Goal: Task Accomplishment & Management: Use online tool/utility

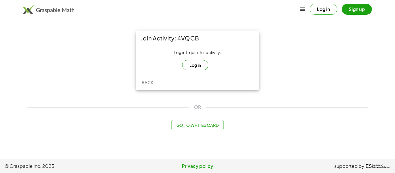
click at [199, 61] on button "Log in" at bounding box center [195, 65] width 26 height 10
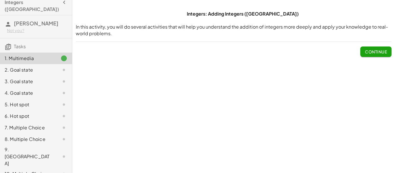
scroll to position [12, 0]
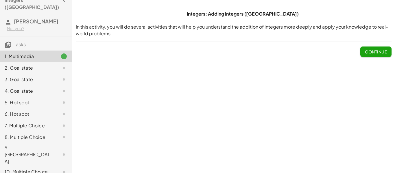
click at [370, 49] on span "Continue" at bounding box center [376, 51] width 22 height 5
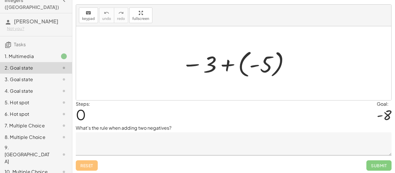
scroll to position [12, 0]
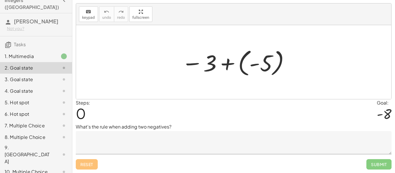
click at [185, 138] on textarea at bounding box center [234, 142] width 316 height 23
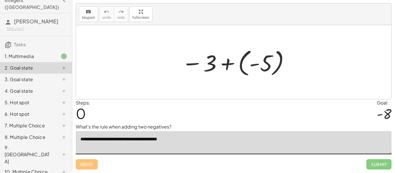
type textarea "**********"
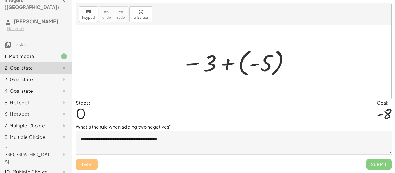
click at [81, 114] on span "0" at bounding box center [81, 114] width 10 height 18
drag, startPoint x: 295, startPoint y: 64, endPoint x: 302, endPoint y: 63, distance: 6.7
click at [302, 63] on div at bounding box center [233, 62] width 315 height 74
drag, startPoint x: 296, startPoint y: 66, endPoint x: 302, endPoint y: 65, distance: 6.5
click at [302, 65] on div at bounding box center [233, 62] width 315 height 74
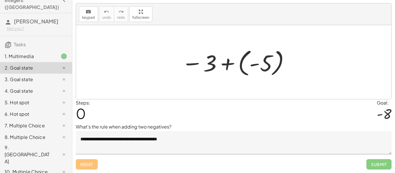
click at [220, 60] on div at bounding box center [236, 62] width 114 height 32
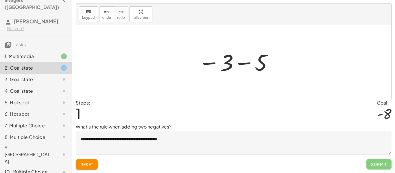
click at [252, 77] on div "− 3 + ( - 5 ) − 3 5 −" at bounding box center [233, 62] width 315 height 74
click at [251, 61] on div at bounding box center [235, 62] width 81 height 29
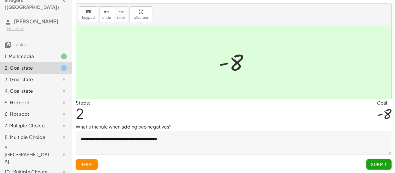
click at [371, 163] on span "Submit" at bounding box center [379, 164] width 16 height 5
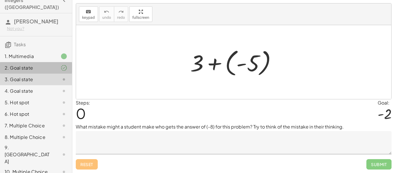
click at [58, 64] on div at bounding box center [59, 67] width 16 height 7
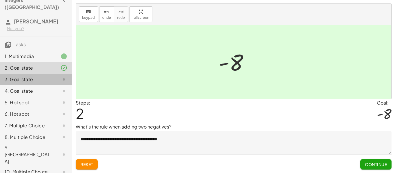
click at [57, 76] on div at bounding box center [59, 79] width 16 height 7
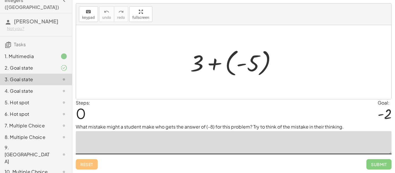
click at [232, 145] on textarea at bounding box center [234, 142] width 316 height 23
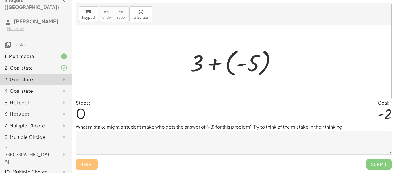
click at [231, 78] on div "+ 3 + ( - 5 )" at bounding box center [234, 62] width 104 height 35
click at [225, 69] on div at bounding box center [235, 62] width 97 height 32
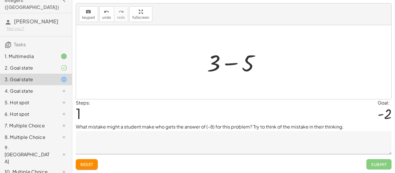
click at [224, 69] on div at bounding box center [235, 62] width 63 height 30
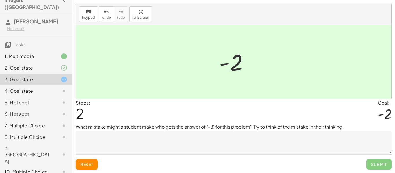
click at [350, 127] on p "What mistake might a student make who gets the answer of (-8) for this problem?…" at bounding box center [234, 126] width 316 height 7
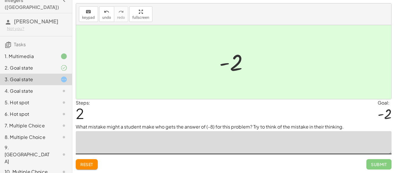
click at [266, 143] on textarea at bounding box center [234, 142] width 316 height 23
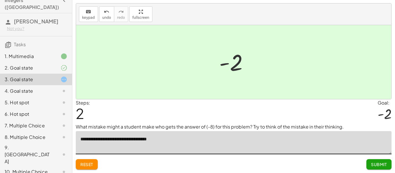
click at [228, 79] on div at bounding box center [233, 62] width 315 height 74
click at [171, 135] on textarea "**********" at bounding box center [234, 142] width 316 height 23
click at [214, 139] on textarea "**********" at bounding box center [234, 142] width 316 height 23
click at [274, 140] on textarea "**********" at bounding box center [234, 142] width 316 height 23
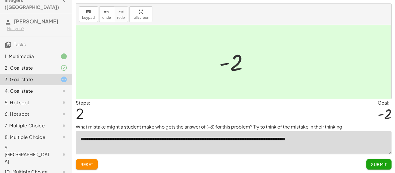
type textarea "**********"
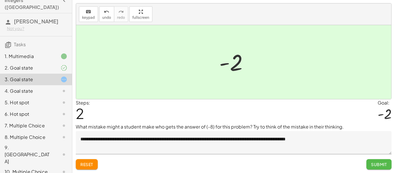
click at [382, 164] on span "Submit" at bounding box center [379, 164] width 16 height 5
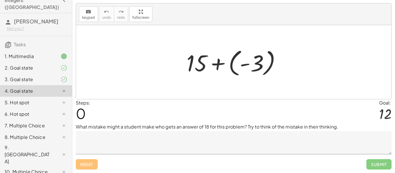
click at [234, 60] on div at bounding box center [236, 62] width 105 height 32
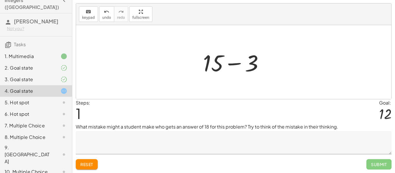
click at [234, 60] on div at bounding box center [235, 62] width 71 height 30
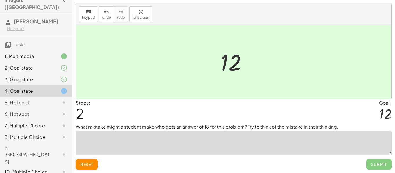
click at [190, 139] on textarea at bounding box center [234, 142] width 316 height 23
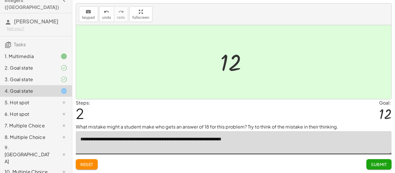
type textarea "**********"
click at [382, 167] on span "Submit" at bounding box center [379, 164] width 16 height 5
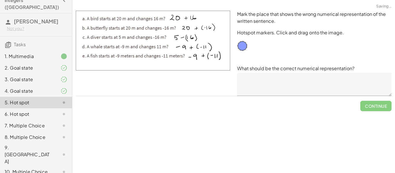
scroll to position [0, 0]
drag, startPoint x: 240, startPoint y: 43, endPoint x: 255, endPoint y: 47, distance: 15.4
click at [257, 50] on div "Mark the place that shows the wrong numerical representation of the written sen…" at bounding box center [314, 53] width 161 height 92
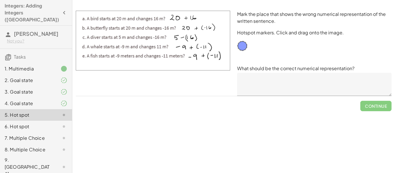
click at [134, 18] on img at bounding box center [153, 41] width 154 height 60
drag, startPoint x: 243, startPoint y: 44, endPoint x: 193, endPoint y: 45, distance: 50.0
drag, startPoint x: 190, startPoint y: 46, endPoint x: 201, endPoint y: 47, distance: 11.0
click at [256, 85] on textarea at bounding box center [314, 84] width 154 height 23
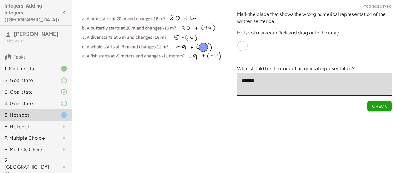
type textarea "*******"
click at [375, 105] on span "Check" at bounding box center [379, 105] width 15 height 5
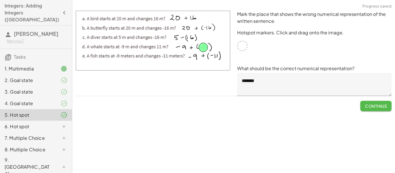
click at [371, 107] on span "Continue" at bounding box center [376, 105] width 22 height 5
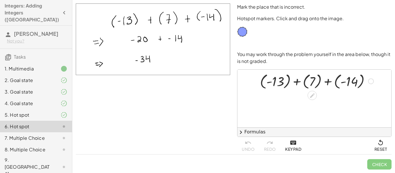
click at [286, 83] on div at bounding box center [317, 80] width 120 height 19
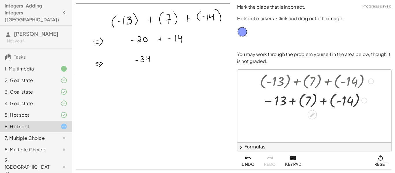
click at [299, 98] on div at bounding box center [317, 99] width 120 height 19
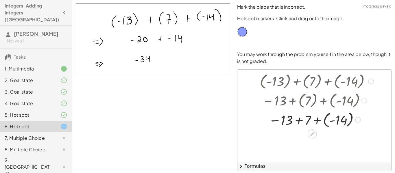
click at [307, 119] on div at bounding box center [317, 119] width 120 height 19
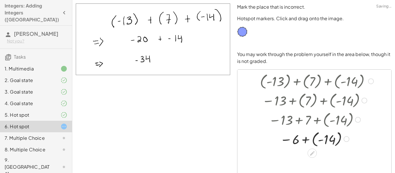
drag, startPoint x: 311, startPoint y: 138, endPoint x: 314, endPoint y: 140, distance: 3.9
click at [311, 138] on div at bounding box center [317, 138] width 120 height 19
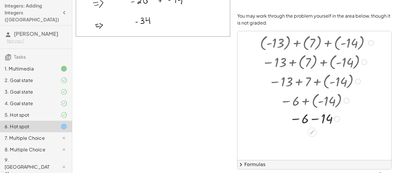
scroll to position [41, 0]
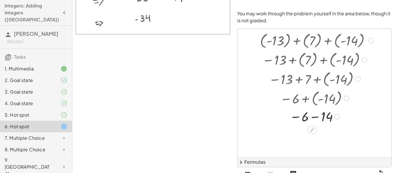
click at [305, 116] on div at bounding box center [317, 116] width 120 height 17
click at [323, 117] on div at bounding box center [317, 116] width 120 height 17
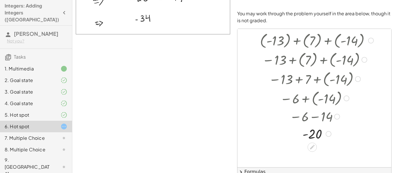
click at [316, 132] on div at bounding box center [317, 133] width 120 height 17
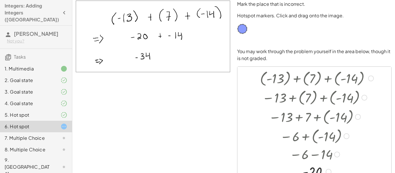
scroll to position [0, 0]
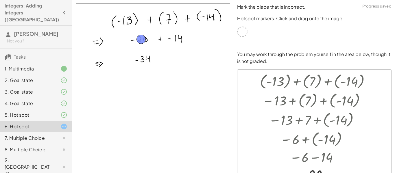
drag, startPoint x: 244, startPoint y: 32, endPoint x: 143, endPoint y: 40, distance: 101.4
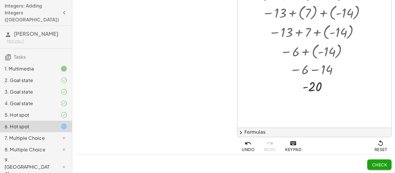
scroll to position [81, 0]
click at [373, 166] on span "Check" at bounding box center [379, 164] width 15 height 5
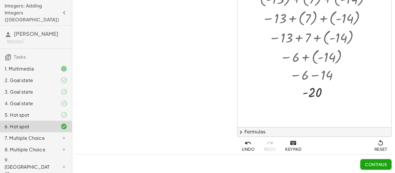
scroll to position [0, 0]
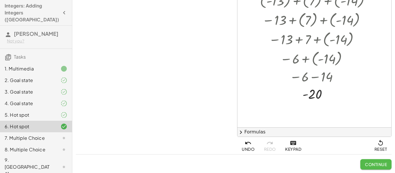
click at [374, 164] on span "Continue" at bounding box center [376, 164] width 22 height 5
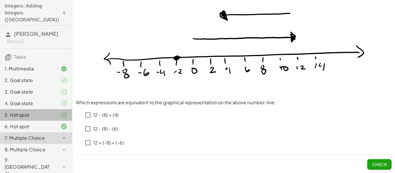
click at [62, 112] on icon at bounding box center [63, 115] width 7 height 7
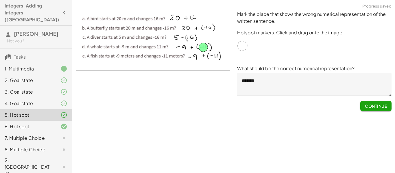
click at [259, 80] on textarea "*******" at bounding box center [314, 84] width 154 height 23
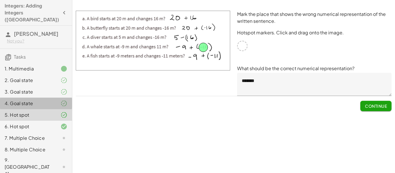
click at [65, 100] on icon at bounding box center [63, 103] width 7 height 7
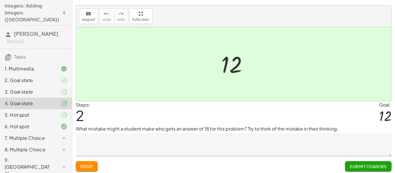
scroll to position [12, 0]
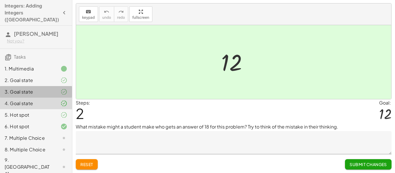
click at [65, 88] on icon at bounding box center [63, 91] width 7 height 7
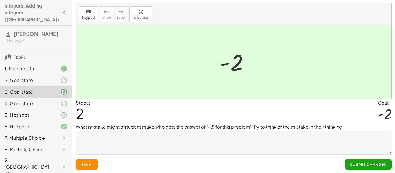
click at [53, 135] on div at bounding box center [59, 138] width 16 height 7
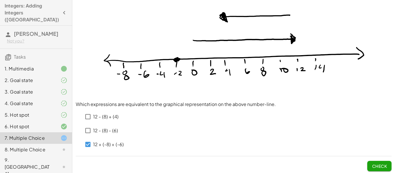
scroll to position [49, 0]
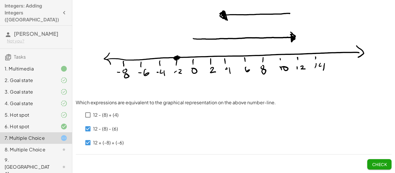
click at [369, 165] on button "Check" at bounding box center [379, 164] width 24 height 10
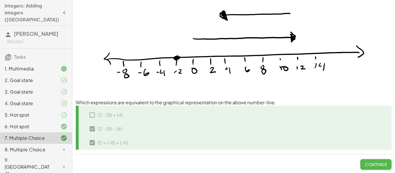
click at [369, 165] on span "Continue" at bounding box center [376, 164] width 22 height 5
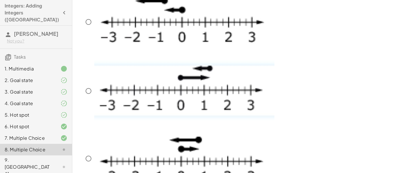
scroll to position [115, 0]
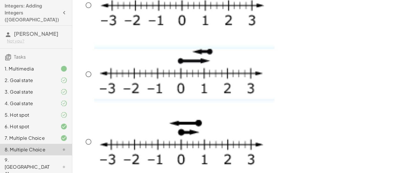
click at [193, 65] on img at bounding box center [184, 73] width 180 height 65
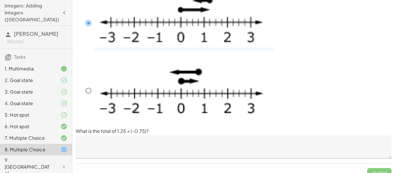
scroll to position [175, 0]
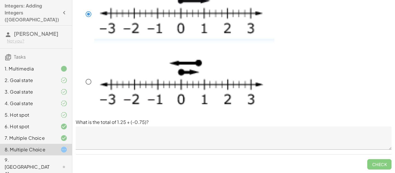
click at [115, 134] on textarea at bounding box center [234, 138] width 316 height 23
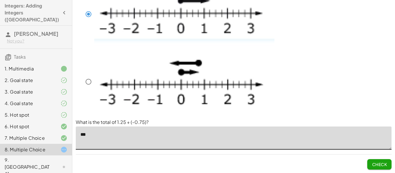
type textarea "***"
click at [379, 164] on span "Check" at bounding box center [379, 164] width 15 height 5
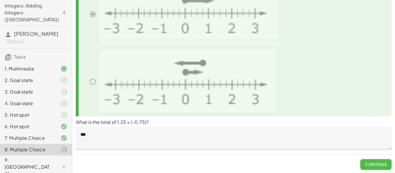
click at [379, 164] on span "Continue" at bounding box center [376, 164] width 22 height 5
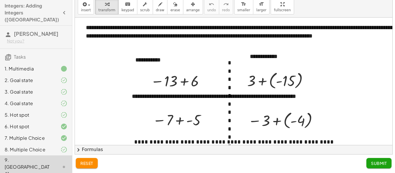
scroll to position [18, 0]
click at [169, 73] on div at bounding box center [179, 80] width 62 height 19
drag, startPoint x: 204, startPoint y: 81, endPoint x: 242, endPoint y: 83, distance: 38.5
click at [236, 77] on div "**********" at bounding box center [274, 133] width 398 height 231
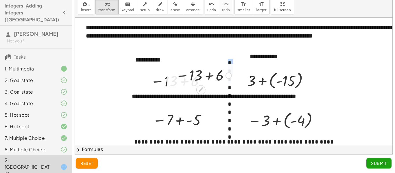
drag, startPoint x: 242, startPoint y: 83, endPoint x: 149, endPoint y: 75, distance: 93.2
click at [159, 75] on div "**********" at bounding box center [274, 133] width 398 height 231
click at [138, 70] on div "**********" at bounding box center [169, 60] width 81 height 20
click at [221, 78] on div at bounding box center [204, 75] width 62 height 19
drag, startPoint x: 203, startPoint y: 76, endPoint x: 200, endPoint y: 97, distance: 21.0
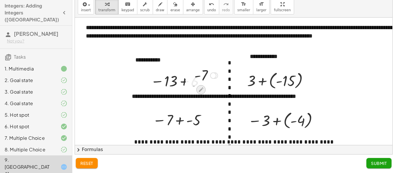
click at [199, 91] on icon at bounding box center [201, 90] width 5 height 5
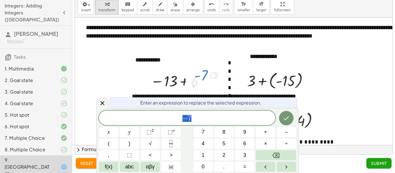
scroll to position [0, 0]
click at [103, 98] on div at bounding box center [102, 102] width 12 height 11
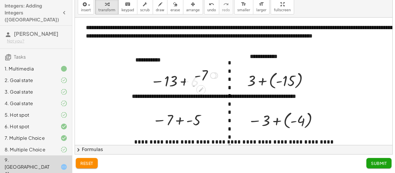
click at [202, 73] on div at bounding box center [205, 75] width 29 height 19
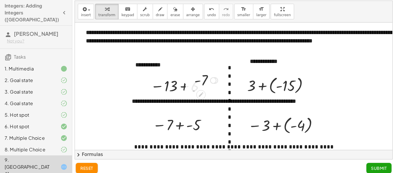
scroll to position [12, 0]
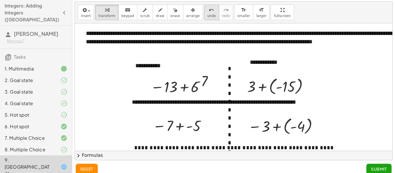
click at [207, 14] on span "undo" at bounding box center [211, 16] width 9 height 4
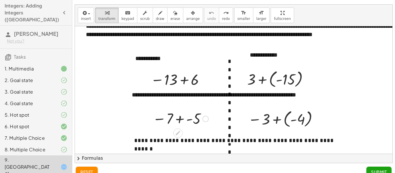
scroll to position [9, 0]
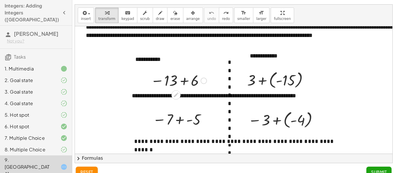
click at [180, 78] on div at bounding box center [179, 80] width 62 height 19
click at [288, 80] on div at bounding box center [279, 79] width 71 height 21
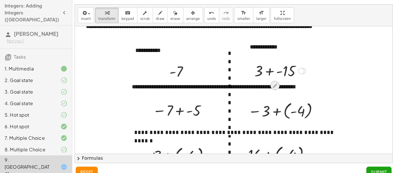
scroll to position [22, 0]
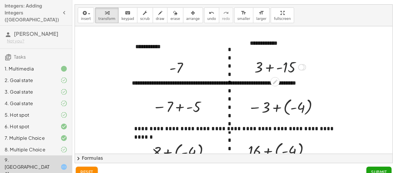
click at [284, 66] on div at bounding box center [279, 67] width 57 height 20
click at [278, 69] on div at bounding box center [280, 67] width 50 height 20
click at [284, 104] on div at bounding box center [284, 106] width 78 height 21
click at [284, 104] on div at bounding box center [284, 106] width 57 height 19
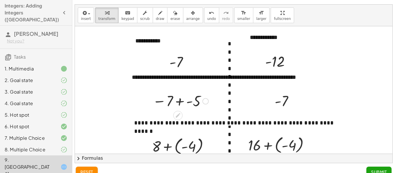
scroll to position [28, 0]
click at [178, 100] on div at bounding box center [181, 100] width 62 height 19
click at [178, 100] on div at bounding box center [180, 100] width 55 height 19
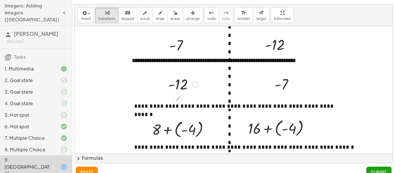
scroll to position [57, 0]
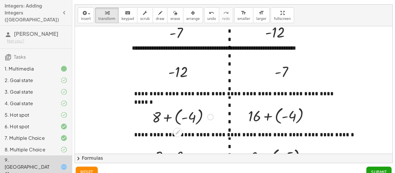
click at [165, 121] on div at bounding box center [182, 116] width 67 height 21
click at [165, 121] on div at bounding box center [183, 117] width 46 height 20
click at [179, 112] on div at bounding box center [183, 117] width 46 height 20
click at [281, 114] on div at bounding box center [280, 115] width 71 height 21
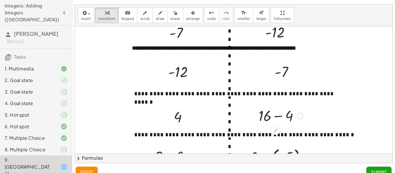
click at [281, 114] on div at bounding box center [281, 115] width 50 height 20
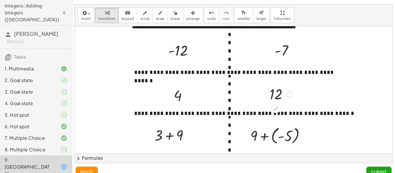
scroll to position [92, 0]
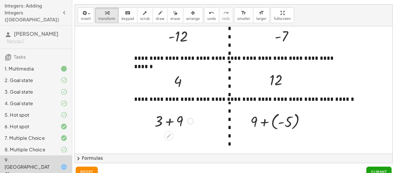
click at [159, 119] on div at bounding box center [173, 121] width 45 height 20
click at [162, 117] on div at bounding box center [173, 121] width 45 height 20
click at [170, 129] on div at bounding box center [173, 121] width 45 height 20
click at [169, 121] on div "+ 3 + 9 12 + 3 + 9" at bounding box center [169, 121] width 0 height 0
drag, startPoint x: 167, startPoint y: 140, endPoint x: 171, endPoint y: 137, distance: 5.3
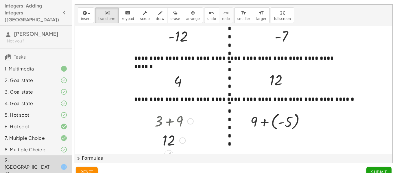
click at [167, 140] on div at bounding box center [173, 140] width 45 height 19
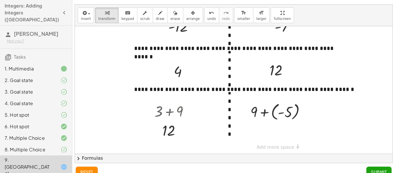
scroll to position [104, 0]
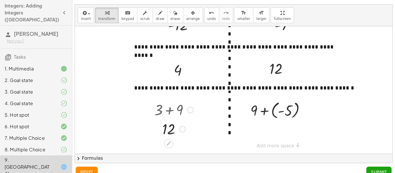
click at [167, 130] on div at bounding box center [173, 128] width 45 height 19
click at [265, 113] on div at bounding box center [279, 109] width 65 height 21
click at [270, 110] on div at bounding box center [280, 110] width 44 height 20
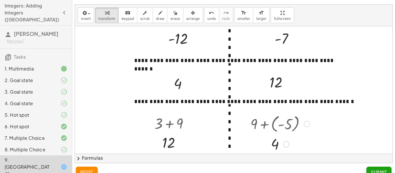
scroll to position [84, 0]
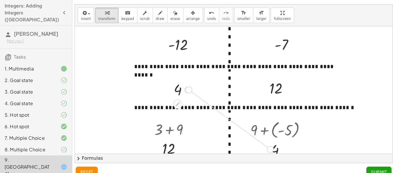
drag, startPoint x: 188, startPoint y: 92, endPoint x: 270, endPoint y: 150, distance: 101.4
click at [270, 150] on div "**********" at bounding box center [233, 89] width 317 height 127
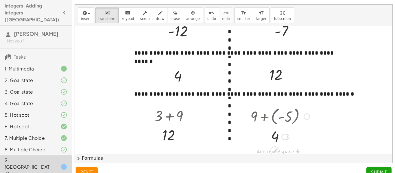
scroll to position [99, 0]
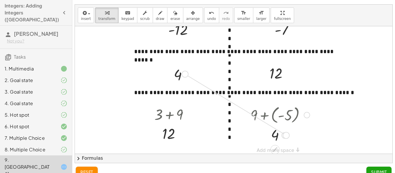
drag, startPoint x: 285, startPoint y: 137, endPoint x: 182, endPoint y: 74, distance: 120.7
click at [182, 74] on div "**********" at bounding box center [274, 42] width 398 height 231
click at [178, 75] on div at bounding box center [183, 74] width 24 height 19
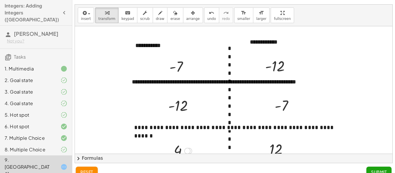
scroll to position [0, 0]
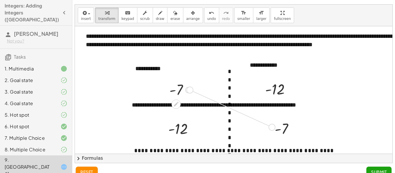
drag, startPoint x: 190, startPoint y: 88, endPoint x: 274, endPoint y: 124, distance: 91.1
click at [274, 124] on div "**********" at bounding box center [274, 141] width 398 height 231
drag, startPoint x: 199, startPoint y: 98, endPoint x: 285, endPoint y: 130, distance: 92.0
click at [285, 130] on div "**********" at bounding box center [274, 141] width 398 height 231
drag, startPoint x: 188, startPoint y: 91, endPoint x: 281, endPoint y: 131, distance: 101.3
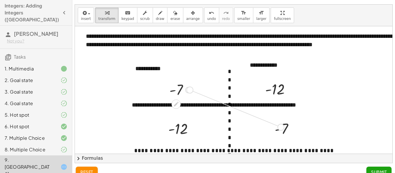
click at [281, 130] on div "**********" at bounding box center [274, 141] width 398 height 231
click at [281, 131] on div at bounding box center [286, 128] width 29 height 19
drag, startPoint x: 291, startPoint y: 131, endPoint x: 177, endPoint y: 84, distance: 122.9
click at [178, 85] on div "**********" at bounding box center [274, 141] width 398 height 231
click at [175, 83] on div at bounding box center [180, 89] width 29 height 19
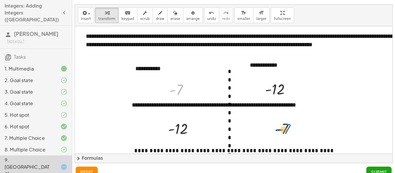
drag, startPoint x: 177, startPoint y: 86, endPoint x: 284, endPoint y: 123, distance: 113.6
click at [284, 123] on div "**********" at bounding box center [274, 141] width 398 height 231
click at [284, 123] on div at bounding box center [286, 128] width 29 height 19
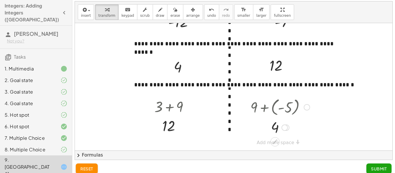
scroll to position [14, 0]
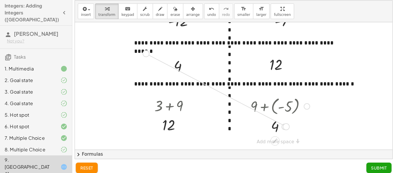
drag, startPoint x: 284, startPoint y: 129, endPoint x: 141, endPoint y: 56, distance: 160.8
click at [141, 56] on div "**********" at bounding box center [274, 33] width 398 height 231
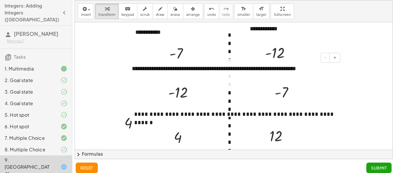
scroll to position [33, 0]
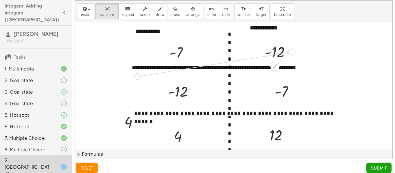
drag, startPoint x: 290, startPoint y: 50, endPoint x: 134, endPoint y: 75, distance: 157.2
click at [134, 75] on div "**********" at bounding box center [274, 104] width 398 height 231
drag, startPoint x: 294, startPoint y: 90, endPoint x: 141, endPoint y: 40, distance: 161.1
click at [141, 40] on div "**********" at bounding box center [274, 104] width 398 height 231
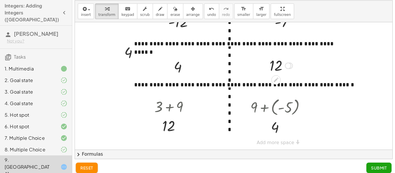
scroll to position [104, 0]
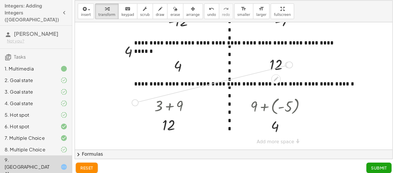
drag, startPoint x: 290, startPoint y: 66, endPoint x: 135, endPoint y: 103, distance: 159.4
click at [135, 103] on div "**********" at bounding box center [274, 33] width 398 height 231
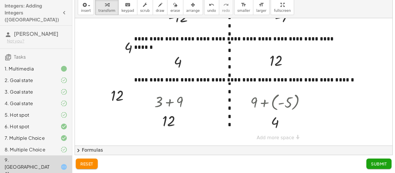
scroll to position [18, 0]
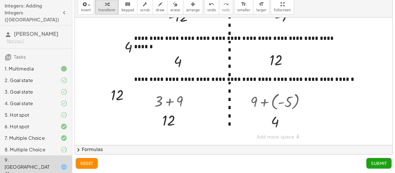
click at [373, 164] on span "Submit" at bounding box center [379, 163] width 16 height 5
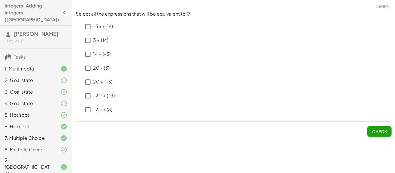
scroll to position [0, 0]
click at [105, 42] on p "3 + (14) ﻿" at bounding box center [100, 40] width 15 height 7
click at [98, 68] on p "20 - (3)" at bounding box center [101, 68] width 16 height 7
click at [102, 84] on p "20 + (-3)" at bounding box center [102, 82] width 19 height 7
click at [384, 133] on span "Check" at bounding box center [379, 131] width 15 height 5
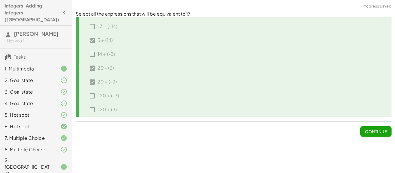
click at [366, 131] on span "Continue" at bounding box center [376, 131] width 22 height 5
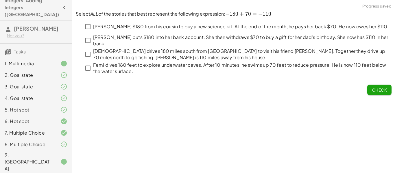
scroll to position [12, 0]
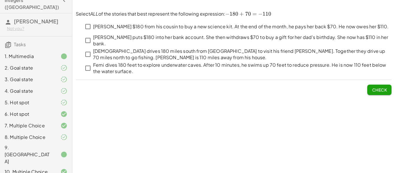
click at [184, 53] on p "[DEMOGRAPHIC_DATA] drives 180 miles south from [GEOGRAPHIC_DATA] to visit his f…" at bounding box center [242, 54] width 298 height 13
click at [140, 66] on p "Femi dives 180 feet to explore underwater caves. After 10 minutes, he swims up …" at bounding box center [242, 68] width 298 height 13
click at [155, 22] on label "[PERSON_NAME] $180 from his cousin to buy a new science kit. At the end of the …" at bounding box center [240, 27] width 295 height 14
click at [381, 87] on span "Check" at bounding box center [379, 89] width 15 height 5
click at [377, 91] on span "Check" at bounding box center [379, 89] width 15 height 5
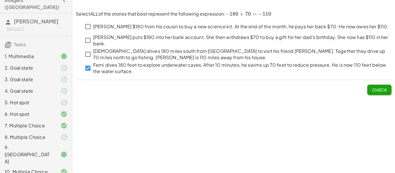
click at [371, 86] on button "Check" at bounding box center [379, 90] width 24 height 10
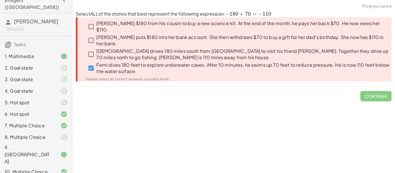
click at [129, 70] on p "Femi dives 180 feet to explore underwater caves. After 10 minutes, he swims up …" at bounding box center [243, 68] width 295 height 13
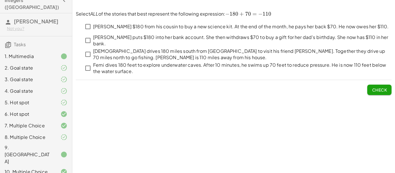
click at [174, 27] on p "[PERSON_NAME] $180 from his cousin to buy a new science kit. At the end of the …" at bounding box center [240, 26] width 295 height 7
click at [158, 68] on p "Femi dives 180 feet to explore underwater caves. After 10 minutes, he swims up …" at bounding box center [242, 68] width 298 height 13
click at [139, 55] on p "[DEMOGRAPHIC_DATA] drives 180 miles south from [GEOGRAPHIC_DATA] to visit his f…" at bounding box center [242, 54] width 298 height 13
click at [136, 40] on p "[PERSON_NAME] puts $180 into her bank account. She then withdraws $70 to buy a …" at bounding box center [242, 40] width 298 height 13
click at [379, 88] on span "Check" at bounding box center [379, 89] width 15 height 5
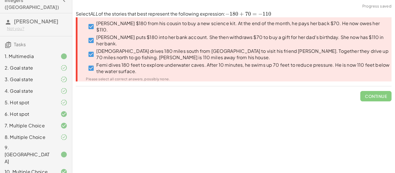
click at [117, 43] on p "[PERSON_NAME] puts $180 into her bank account. She then withdraws $70 to buy a …" at bounding box center [243, 40] width 295 height 13
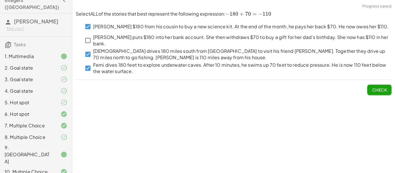
click at [121, 53] on p "[DEMOGRAPHIC_DATA] drives 180 miles south from [GEOGRAPHIC_DATA] to visit his f…" at bounding box center [242, 54] width 298 height 13
click at [117, 70] on p "Femi dives 180 feet to explore underwater caves. After 10 minutes, he swims up …" at bounding box center [242, 68] width 298 height 13
click at [136, 22] on label "[PERSON_NAME] $180 from his cousin to buy a new science kit. At the end of the …" at bounding box center [240, 27] width 295 height 14
click at [106, 69] on p "Femi dives 180 feet to explore underwater caves. After 10 minutes, he swims up …" at bounding box center [242, 68] width 298 height 13
click at [125, 21] on label "[PERSON_NAME] $180 from his cousin to buy a new science kit. At the end of the …" at bounding box center [240, 27] width 295 height 14
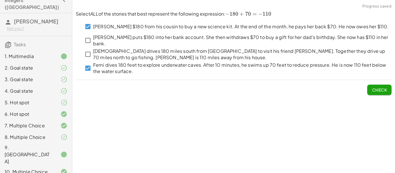
click at [384, 90] on span "Check" at bounding box center [379, 89] width 15 height 5
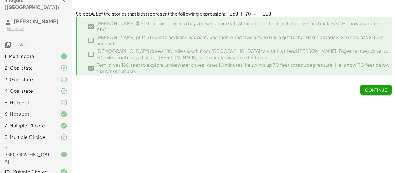
click at [381, 92] on span "Continue" at bounding box center [376, 89] width 22 height 5
